Goal: Task Accomplishment & Management: Manage account settings

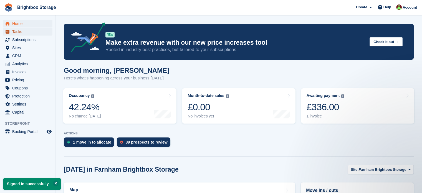
click at [19, 33] on span "Tasks" at bounding box center [28, 32] width 33 height 8
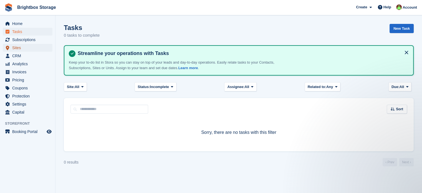
click at [19, 47] on span "Sites" at bounding box center [28, 48] width 33 height 8
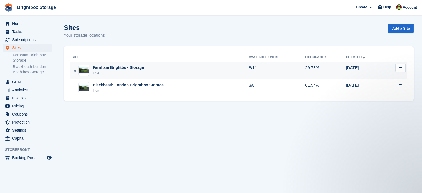
click at [163, 70] on div "Farnham Brightbox Storage Live" at bounding box center [160, 70] width 177 height 11
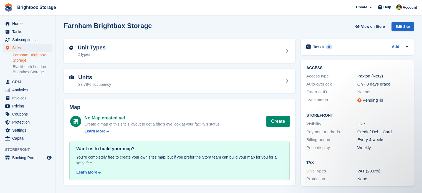
scroll to position [2, 0]
click at [32, 67] on link "Blackheath London Brightbox Storage" at bounding box center [33, 69] width 40 height 11
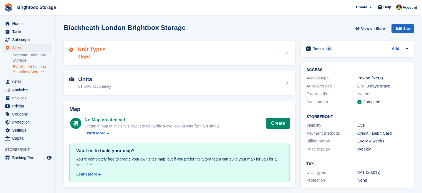
click at [113, 52] on div "Unit Types 3 types" at bounding box center [179, 52] width 220 height 13
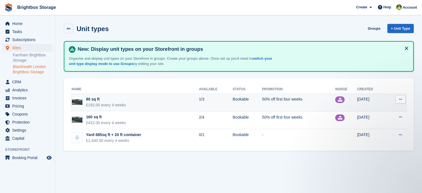
click at [162, 105] on td "80 sq ft £192.00 every 4 weeks" at bounding box center [134, 103] width 128 height 18
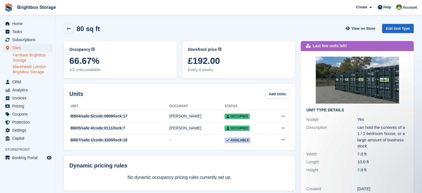
click at [34, 55] on link "Farnham Brightbox Storage" at bounding box center [33, 57] width 40 height 11
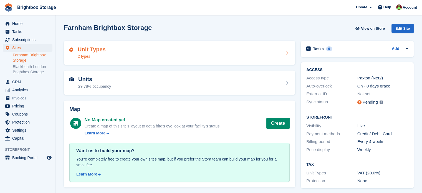
click at [156, 52] on div "Unit Types 2 types" at bounding box center [179, 52] width 220 height 13
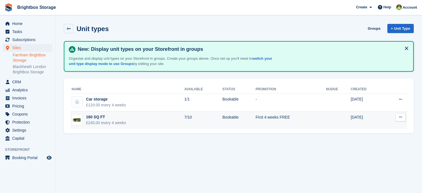
click at [154, 121] on td "160 SQ FT £240.00 every 4 weeks" at bounding box center [127, 119] width 114 height 17
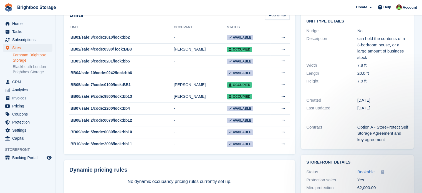
scroll to position [79, 0]
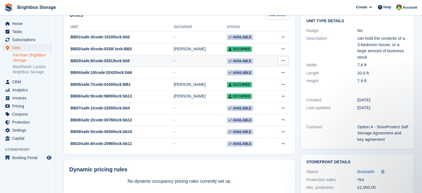
click at [192, 62] on td "-" at bounding box center [200, 61] width 53 height 12
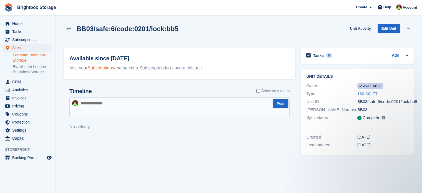
click at [108, 70] on link "Subscriptions" at bounding box center [101, 67] width 27 height 5
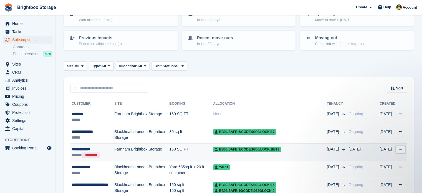
scroll to position [83, 0]
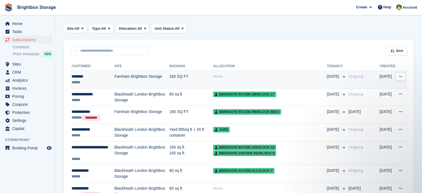
click at [161, 80] on td "Farnham Brightbox Storage" at bounding box center [141, 80] width 55 height 18
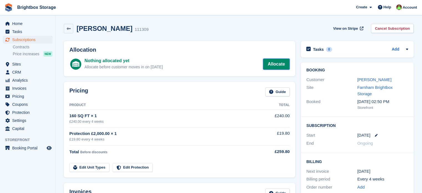
click at [280, 63] on link "Allocate" at bounding box center [276, 64] width 27 height 11
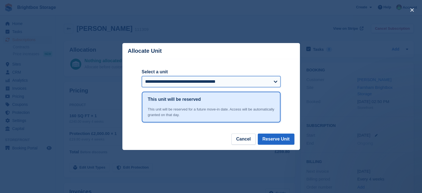
click at [228, 83] on select "**********" at bounding box center [211, 81] width 139 height 11
select select "******"
click at [142, 77] on select "**********" at bounding box center [211, 81] width 139 height 11
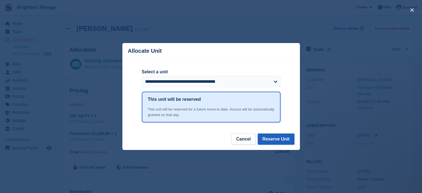
click at [284, 139] on button "Reserve Unit" at bounding box center [276, 138] width 37 height 11
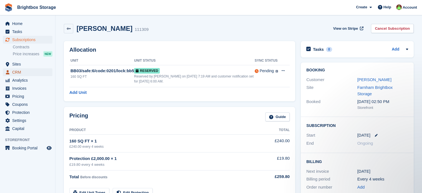
click at [19, 73] on span "CRM" at bounding box center [28, 72] width 33 height 8
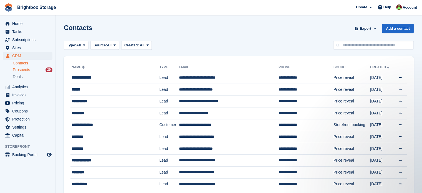
click at [28, 70] on span "Prospects" at bounding box center [21, 69] width 17 height 5
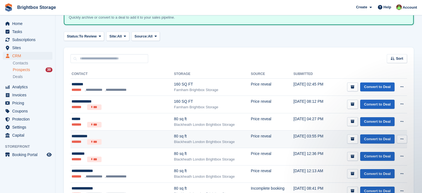
scroll to position [55, 0]
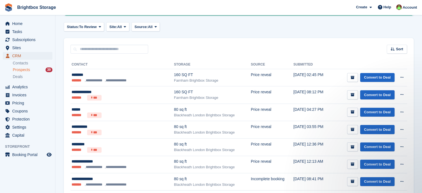
click at [23, 57] on span "CRM" at bounding box center [28, 56] width 33 height 8
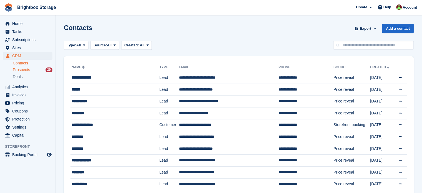
click at [24, 71] on span "Prospects" at bounding box center [21, 69] width 17 height 5
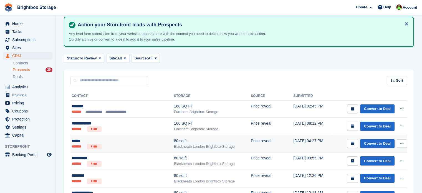
scroll to position [83, 0]
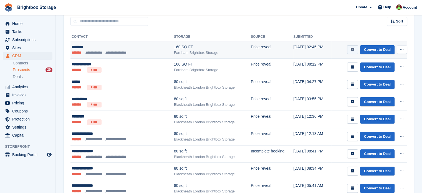
click at [353, 50] on icon "submit" at bounding box center [352, 50] width 4 height 4
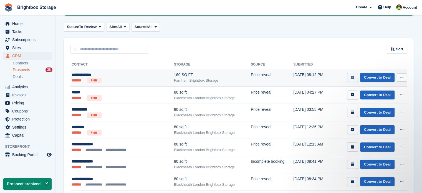
scroll to position [0, 0]
click at [354, 79] on icon "submit" at bounding box center [352, 78] width 4 height 4
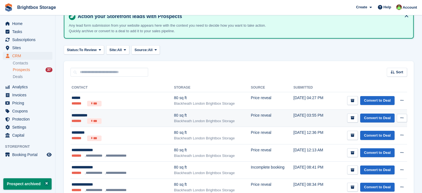
scroll to position [55, 0]
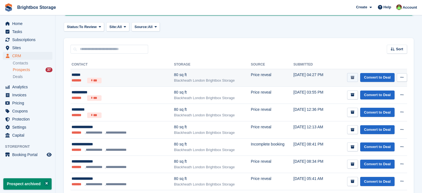
click at [354, 77] on icon "submit" at bounding box center [352, 78] width 4 height 4
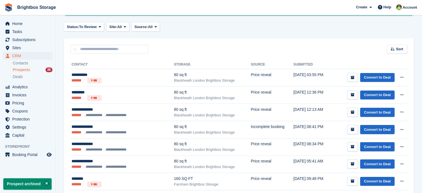
scroll to position [0, 0]
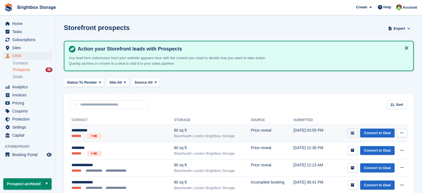
click at [353, 134] on icon "submit" at bounding box center [352, 133] width 4 height 4
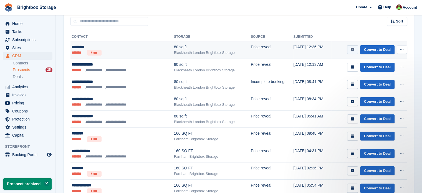
click at [353, 50] on icon "submit" at bounding box center [352, 50] width 4 height 4
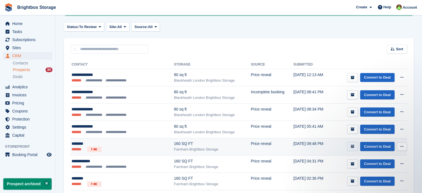
click at [354, 147] on icon "submit" at bounding box center [352, 146] width 4 height 4
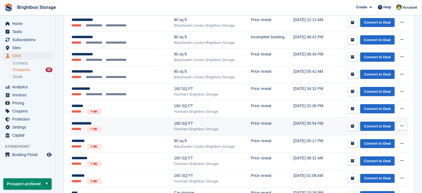
scroll to position [111, 0]
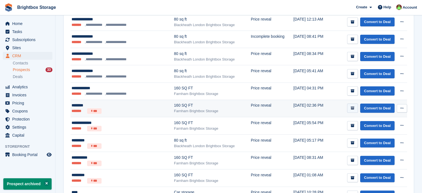
click at [354, 108] on icon "submit" at bounding box center [352, 108] width 4 height 4
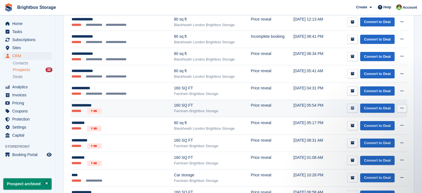
scroll to position [0, 0]
click at [353, 108] on icon "submit" at bounding box center [352, 108] width 4 height 4
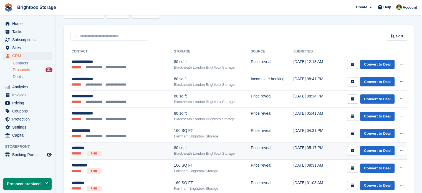
scroll to position [139, 0]
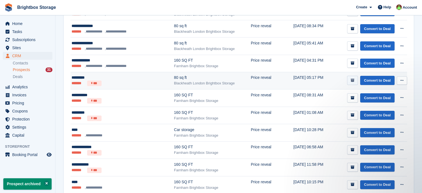
click at [354, 80] on icon "submit" at bounding box center [352, 80] width 4 height 4
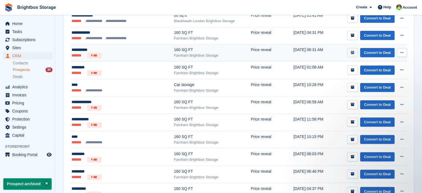
click at [353, 55] on button "submit" at bounding box center [352, 52] width 11 height 9
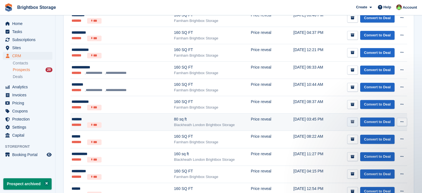
click at [354, 117] on button "submit" at bounding box center [352, 121] width 11 height 9
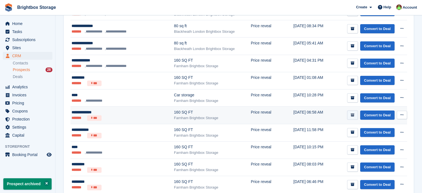
click at [352, 115] on icon "submit" at bounding box center [352, 115] width 4 height 4
